Goal: Task Accomplishment & Management: Manage account settings

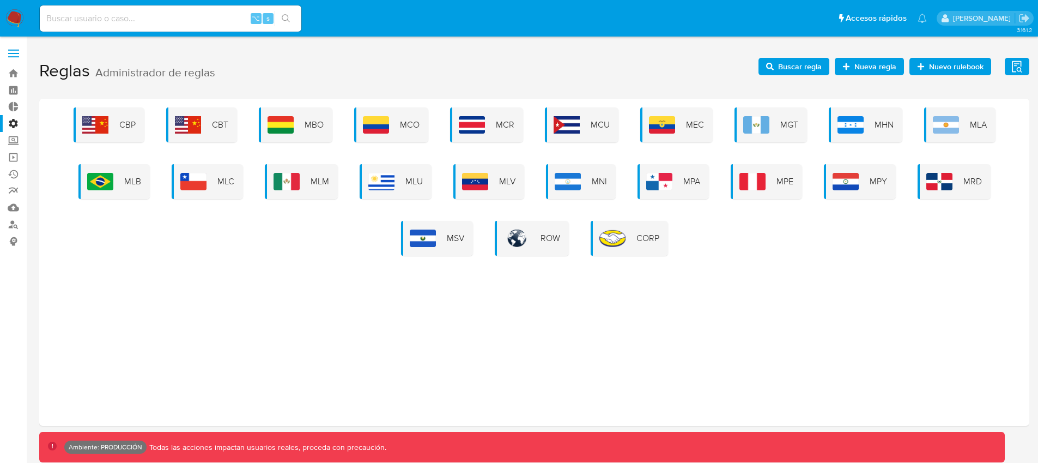
click at [11, 123] on label "Administración" at bounding box center [65, 123] width 130 height 17
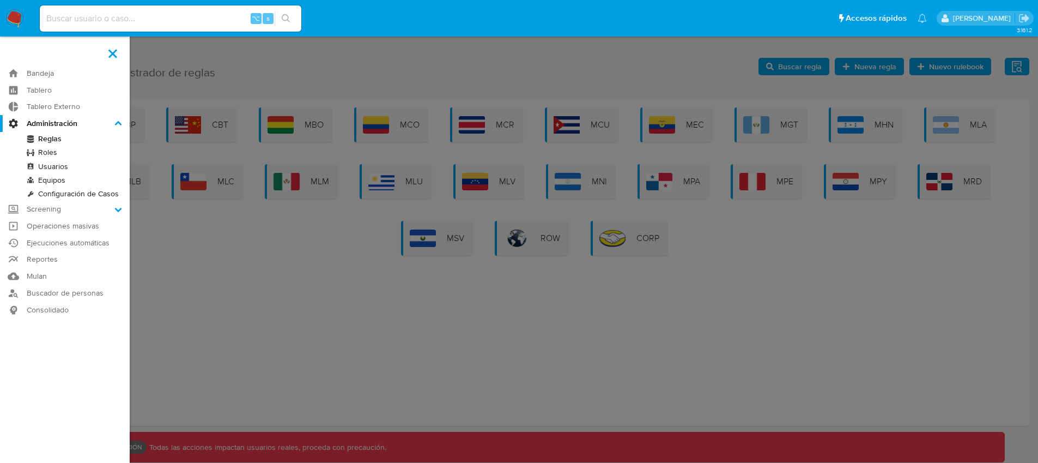
click at [0, 0] on input "Administración" at bounding box center [0, 0] width 0 height 0
click at [70, 192] on link "Configuración de Casos" at bounding box center [65, 194] width 130 height 14
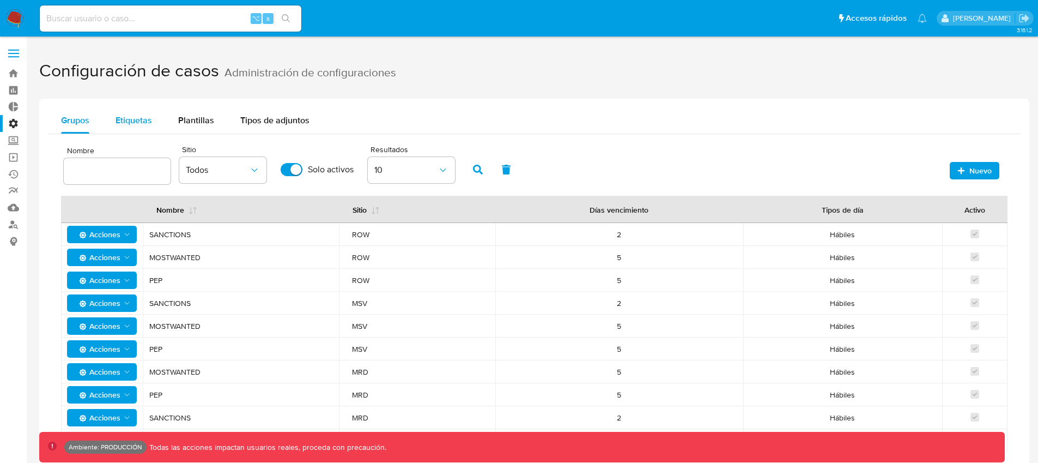
click at [142, 115] on span "Etiquetas" at bounding box center [134, 120] width 37 height 13
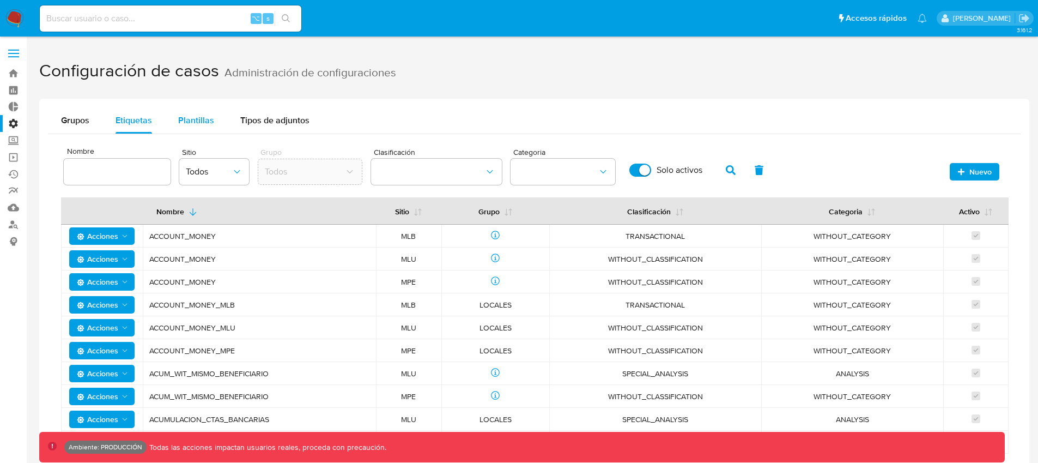
click at [179, 123] on span "Plantillas" at bounding box center [196, 120] width 36 height 13
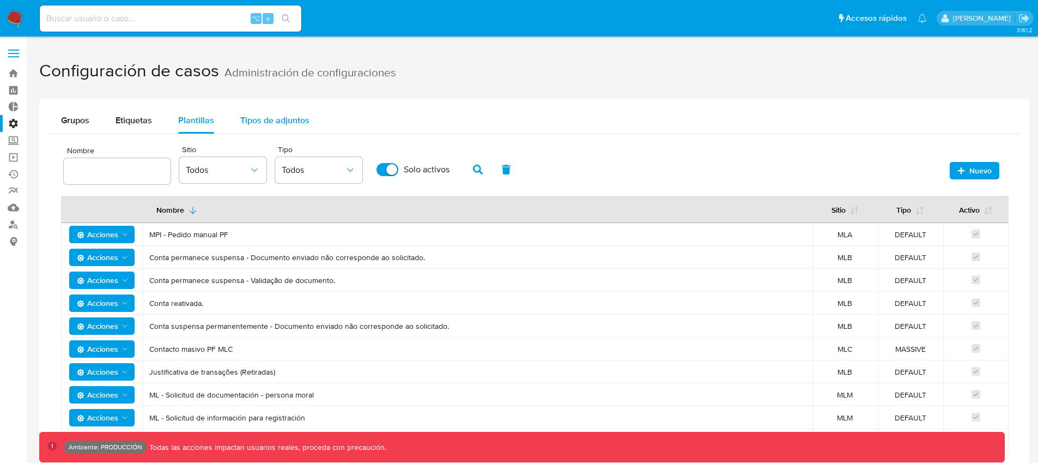
click at [252, 125] on span "Tipos de adjuntos" at bounding box center [274, 120] width 69 height 13
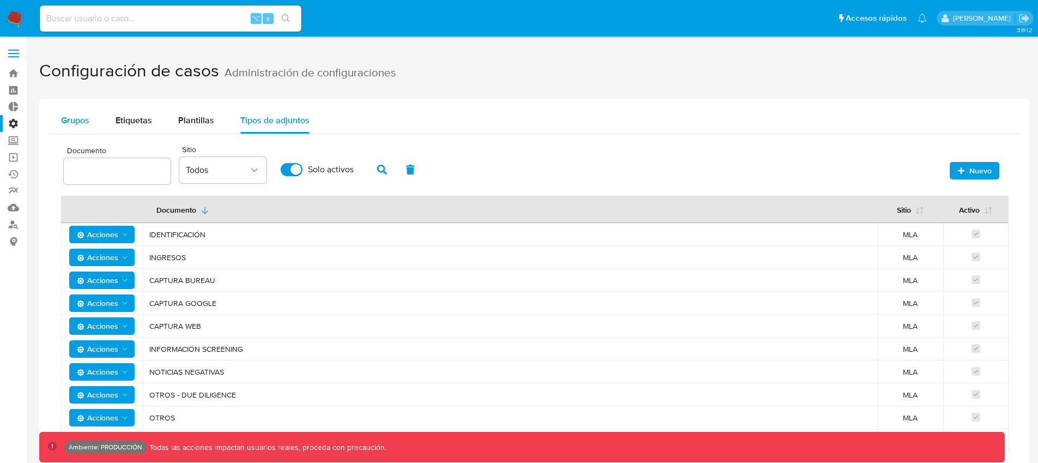
click at [89, 123] on span "Grupos" at bounding box center [75, 120] width 28 height 13
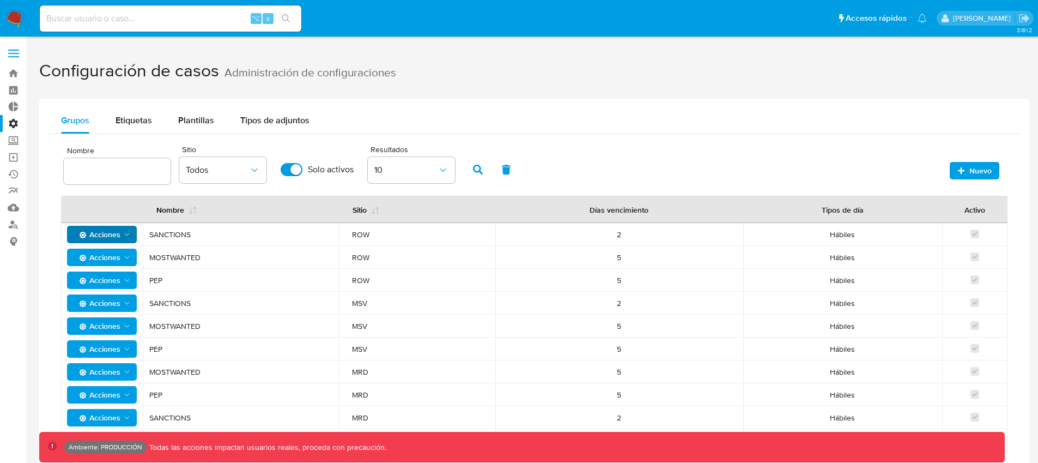
click at [126, 234] on icon "Acciones" at bounding box center [127, 234] width 9 height 9
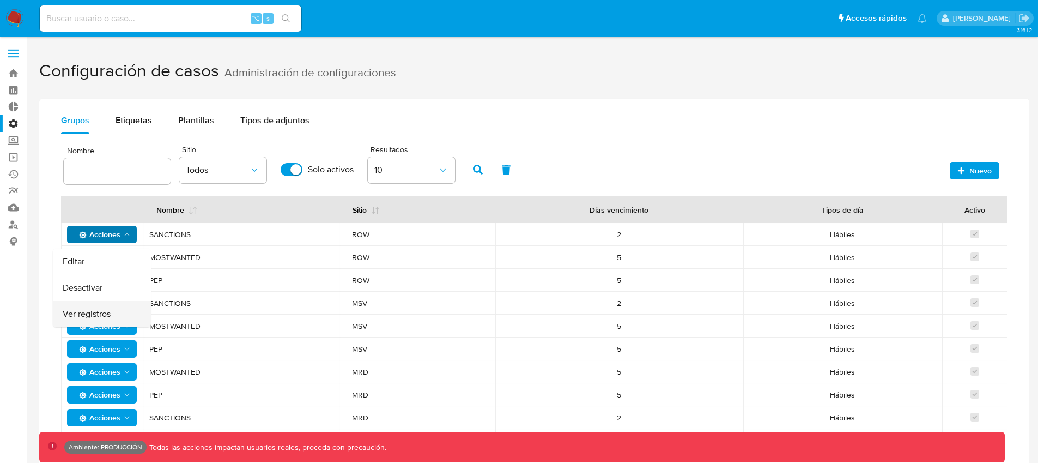
click at [110, 313] on button "Ver registros" at bounding box center [102, 314] width 98 height 26
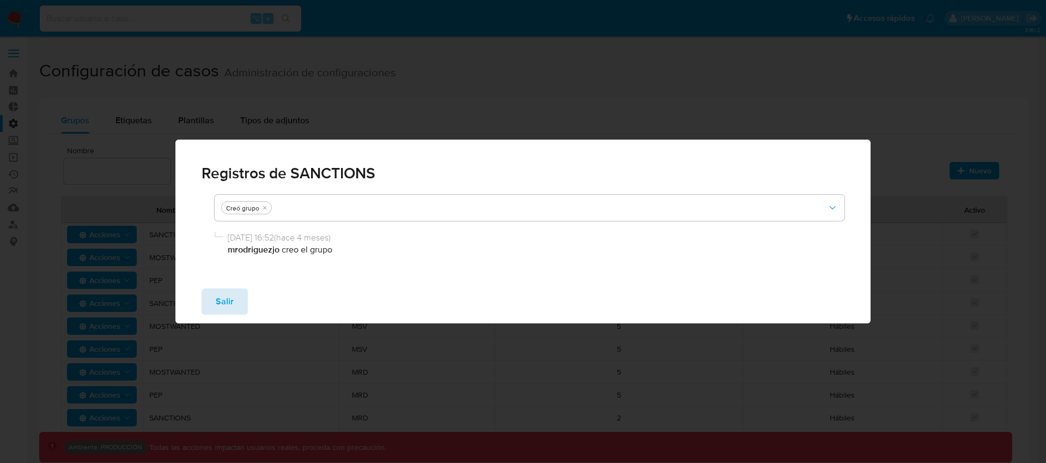
click at [209, 300] on button "Salir" at bounding box center [225, 301] width 46 height 26
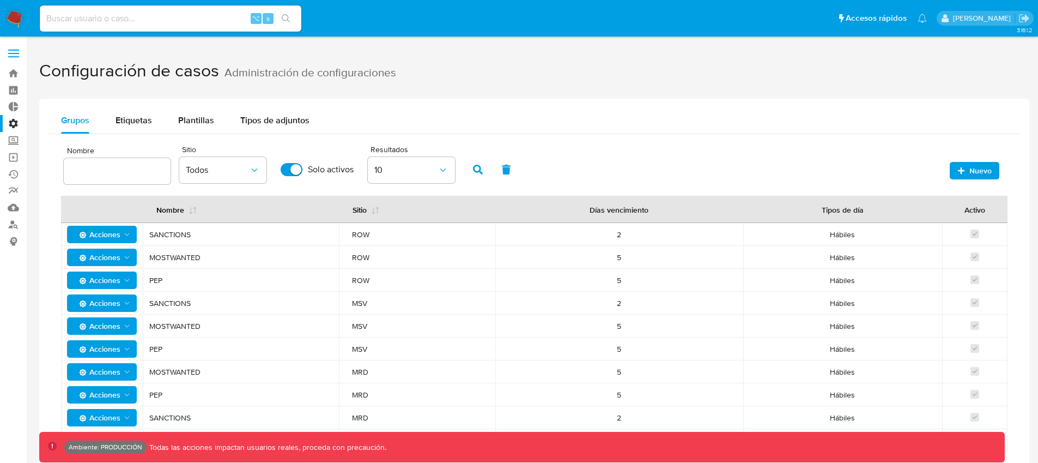
click at [130, 238] on icon "Acciones" at bounding box center [127, 234] width 9 height 9
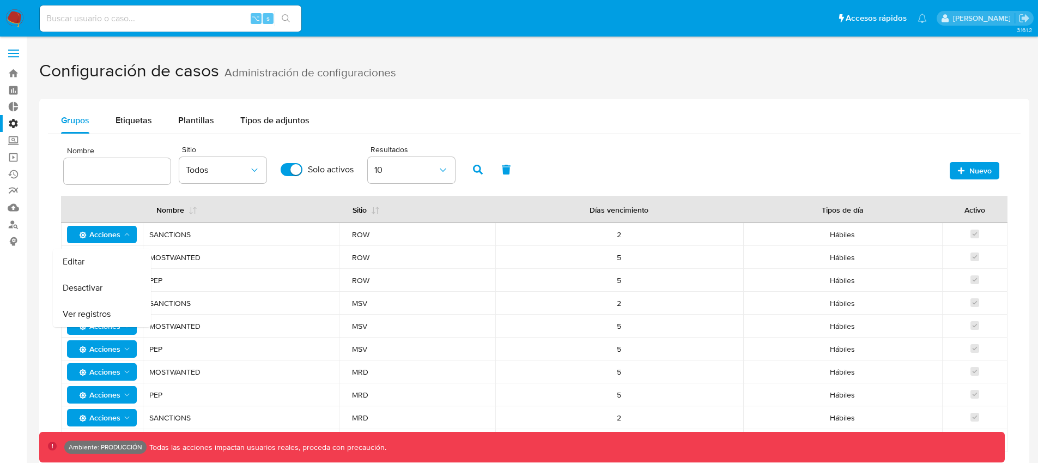
click at [115, 265] on button "Editar" at bounding box center [102, 261] width 98 height 26
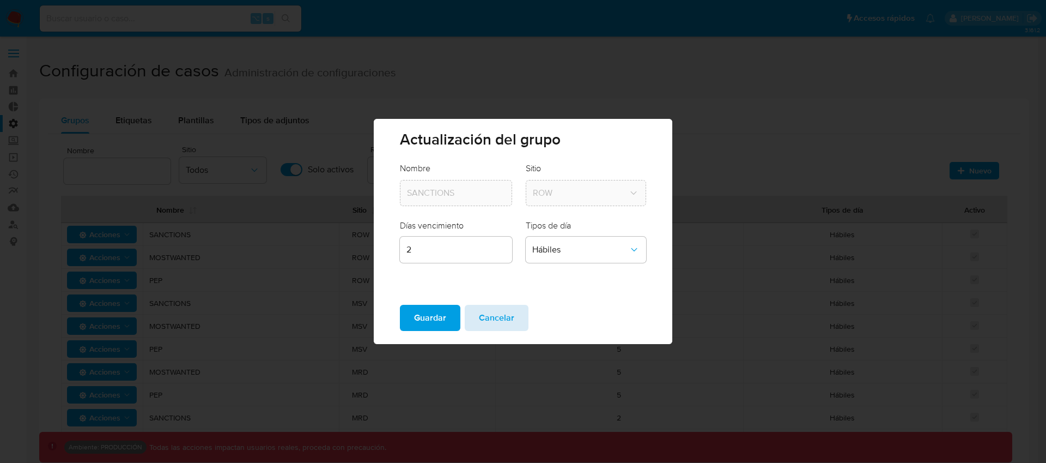
click at [493, 312] on span "Cancelar" at bounding box center [496, 318] width 35 height 24
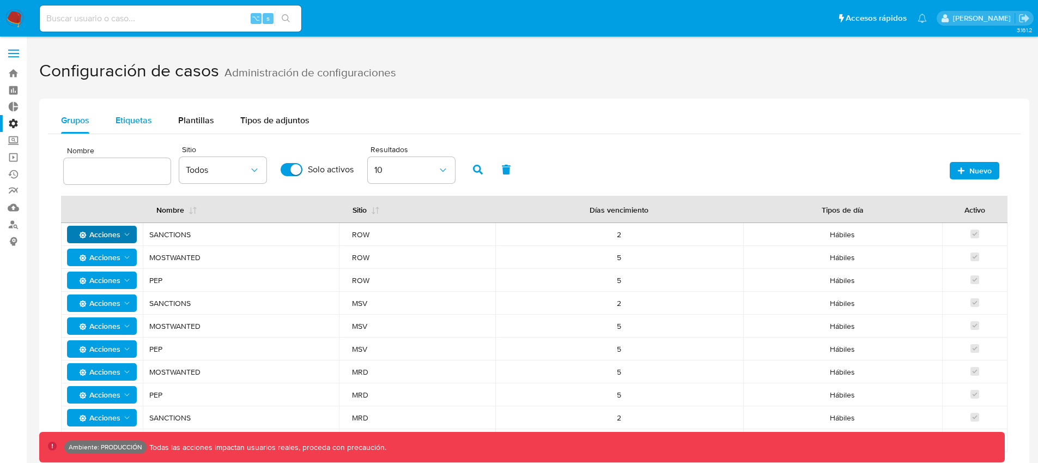
click at [148, 122] on span "Etiquetas" at bounding box center [134, 120] width 37 height 13
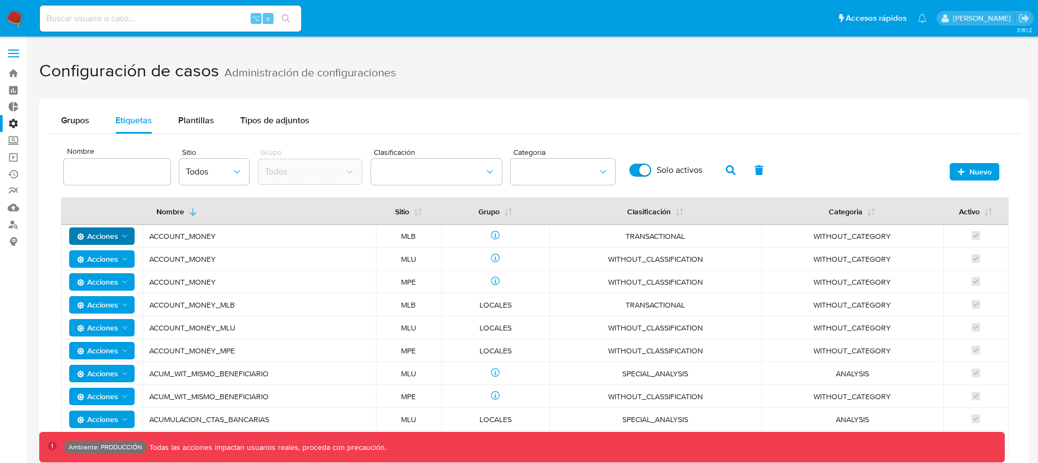
click at [130, 233] on button "Acciones" at bounding box center [101, 235] width 65 height 17
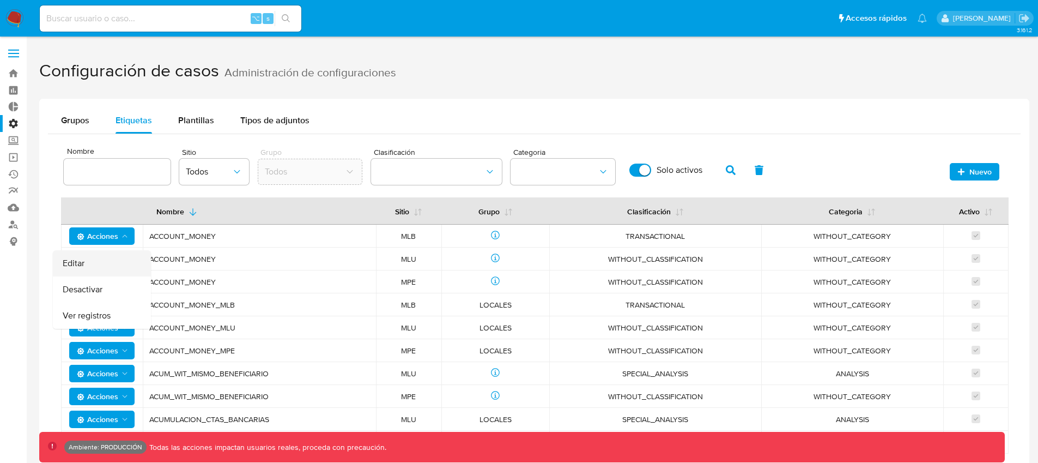
click at [119, 264] on button "Editar" at bounding box center [102, 263] width 98 height 26
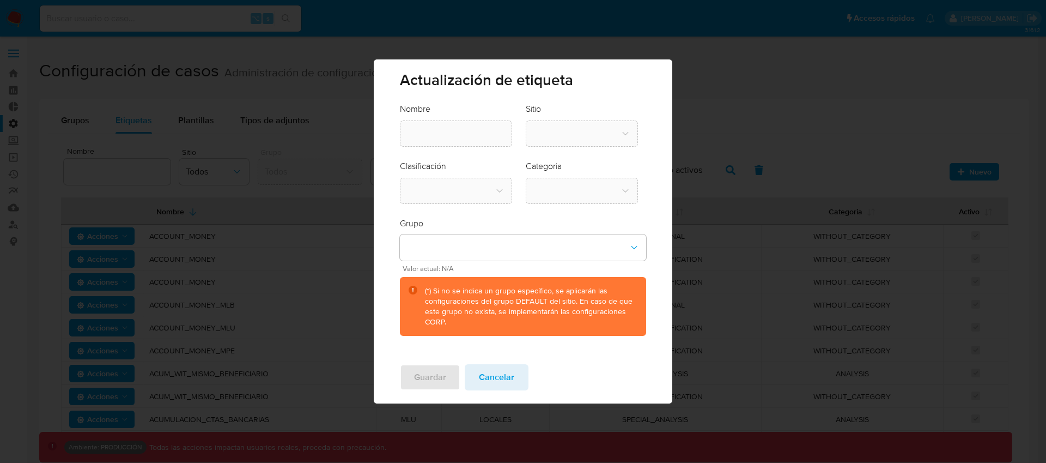
type input "ACCOUNT_MONEY"
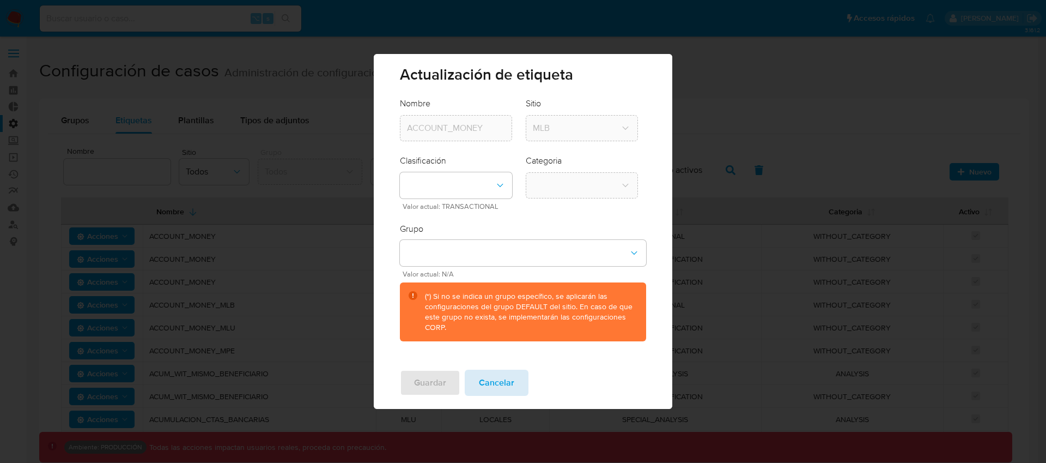
click at [503, 380] on span "Cancelar" at bounding box center [496, 383] width 35 height 24
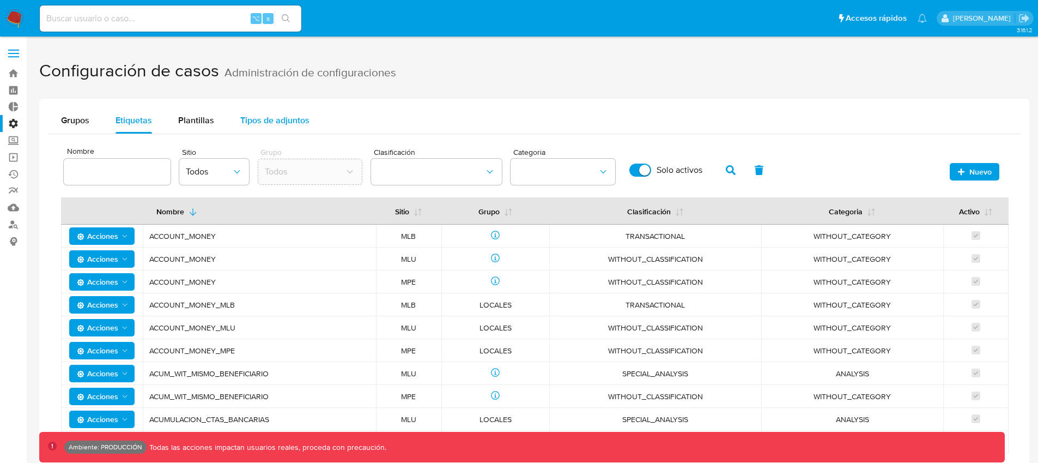
click at [280, 127] on div "Tipos de adjuntos" at bounding box center [274, 120] width 69 height 26
